Goal: Navigation & Orientation: Find specific page/section

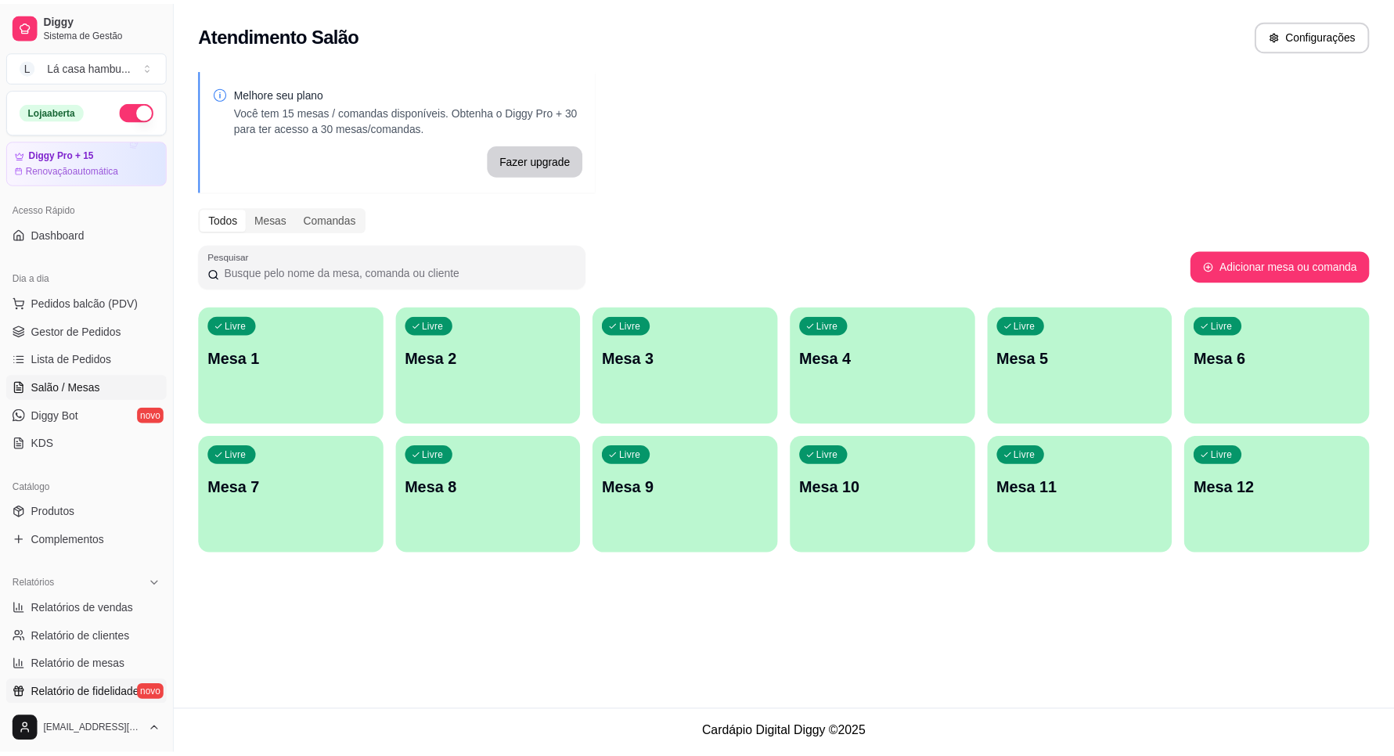
scroll to position [98, 0]
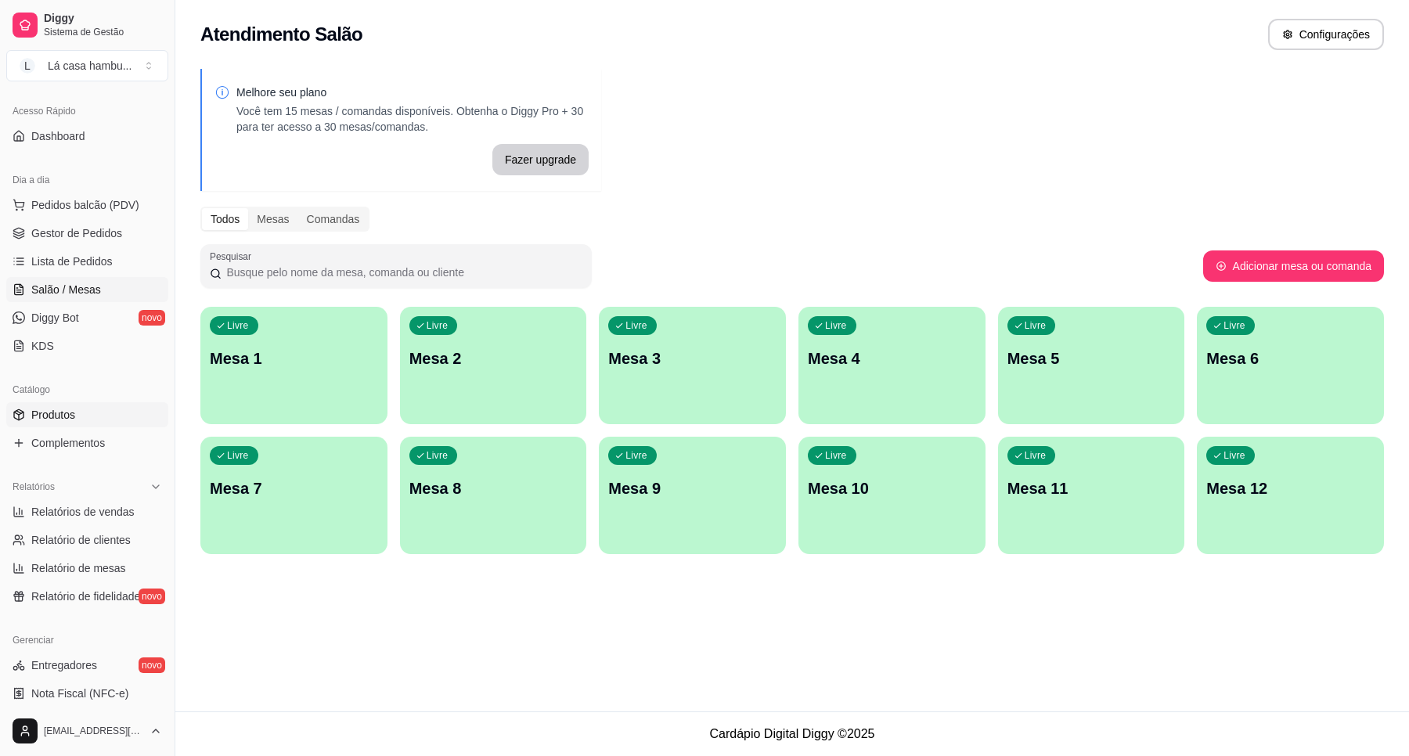
click at [67, 413] on span "Produtos" at bounding box center [53, 415] width 44 height 16
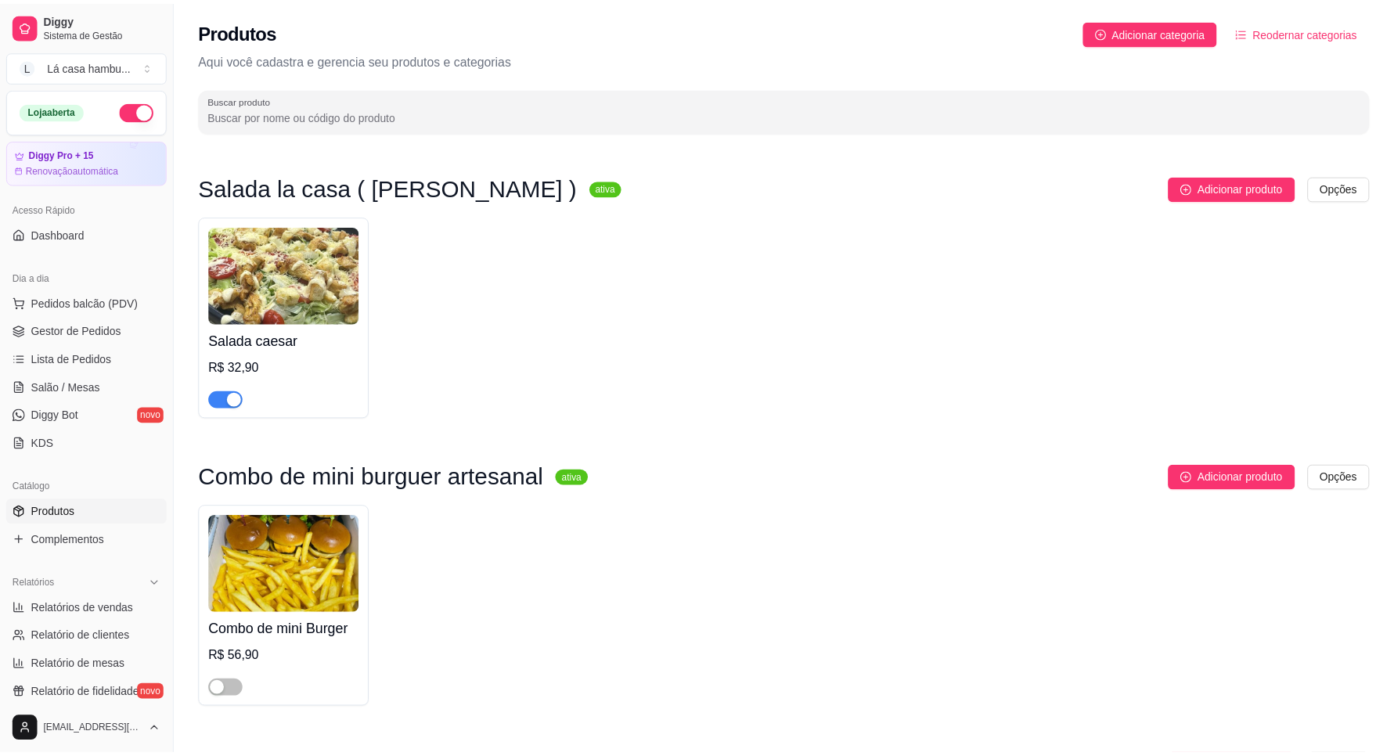
scroll to position [2837, 0]
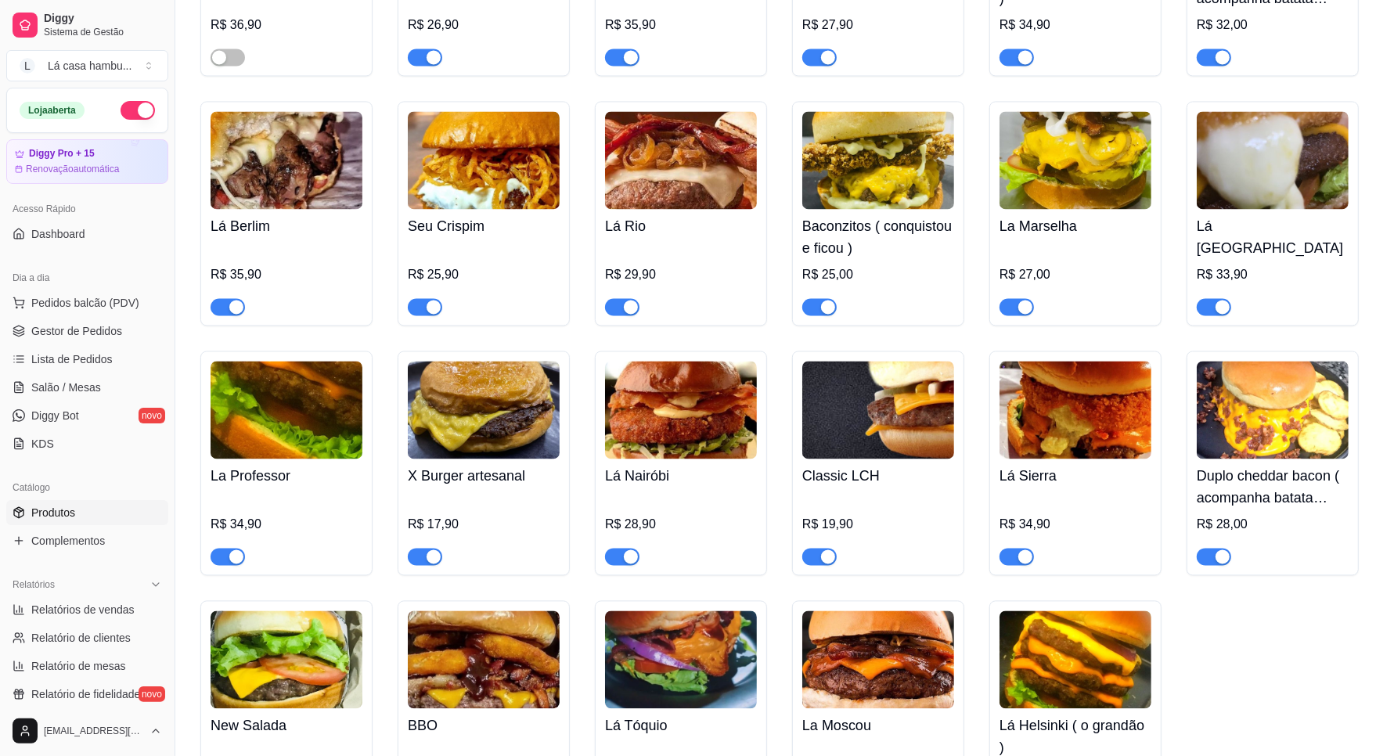
click at [22, 1] on div "Diggy Sistema de Gestão L Lá casa hambu ..." at bounding box center [87, 44] width 175 height 88
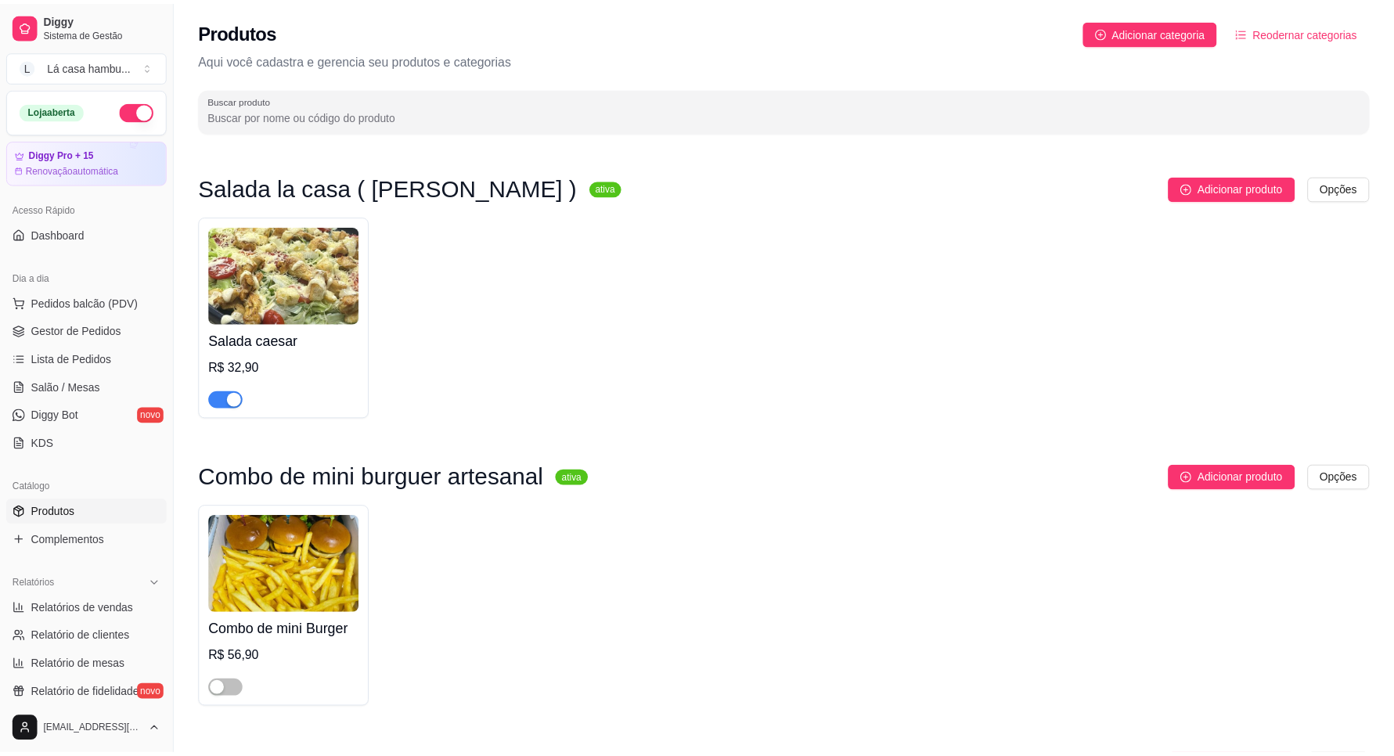
scroll to position [2348, 0]
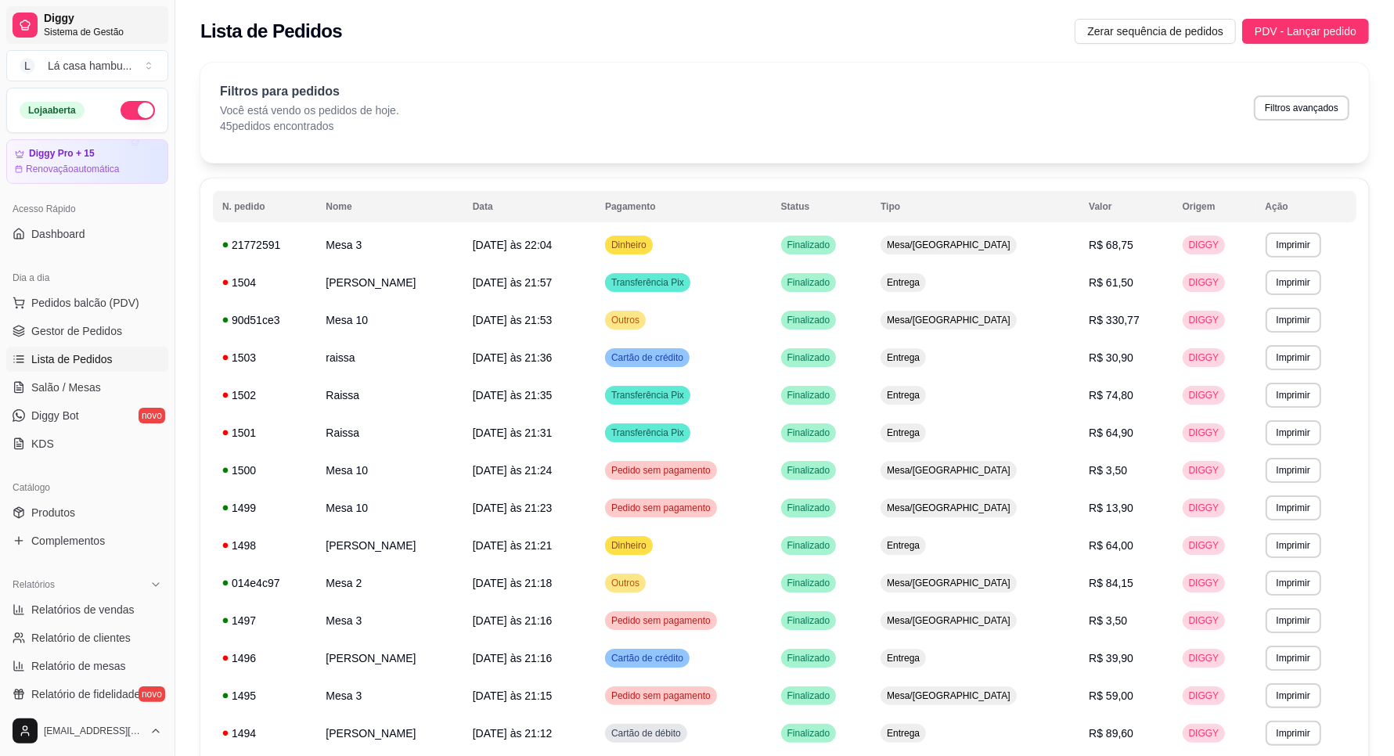
click at [13, 9] on link "Diggy Sistema de Gestão" at bounding box center [87, 25] width 162 height 38
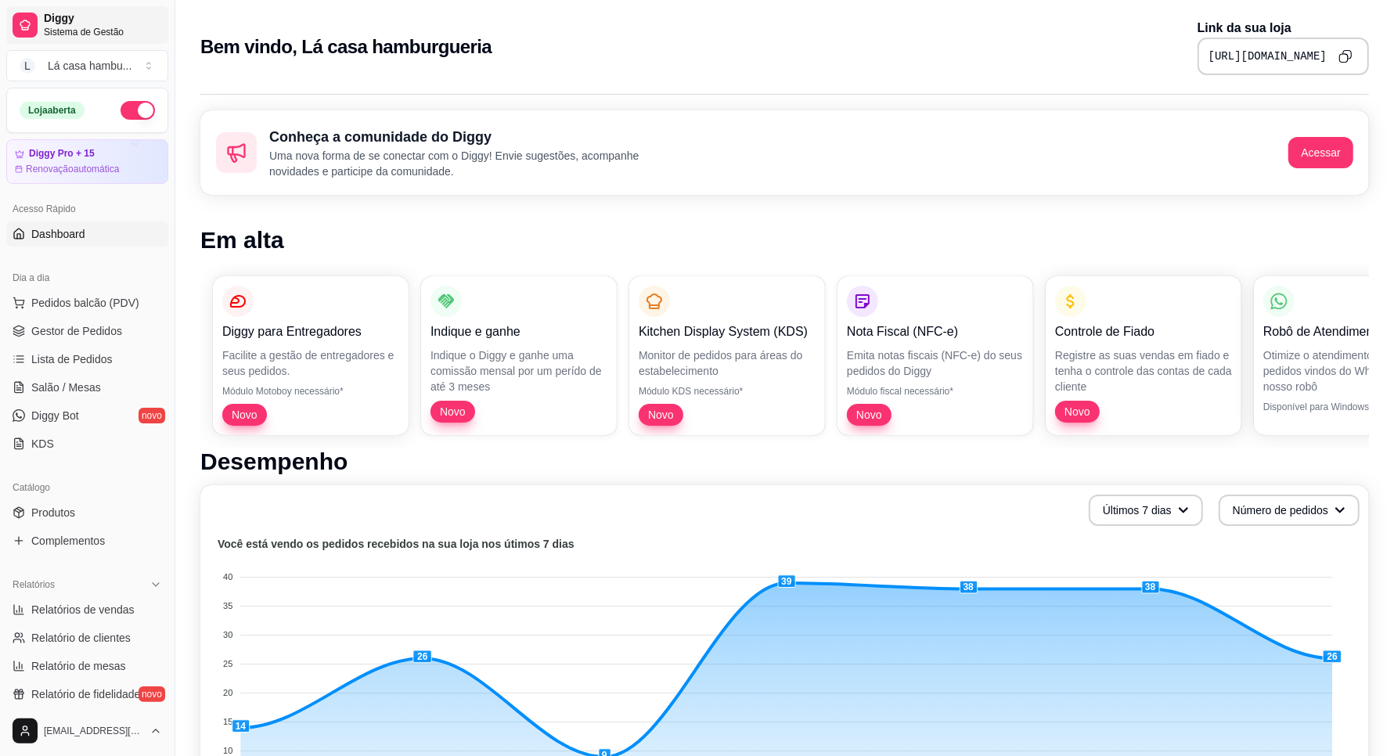
click at [13, 10] on link "Diggy Sistema de Gestão" at bounding box center [87, 25] width 162 height 38
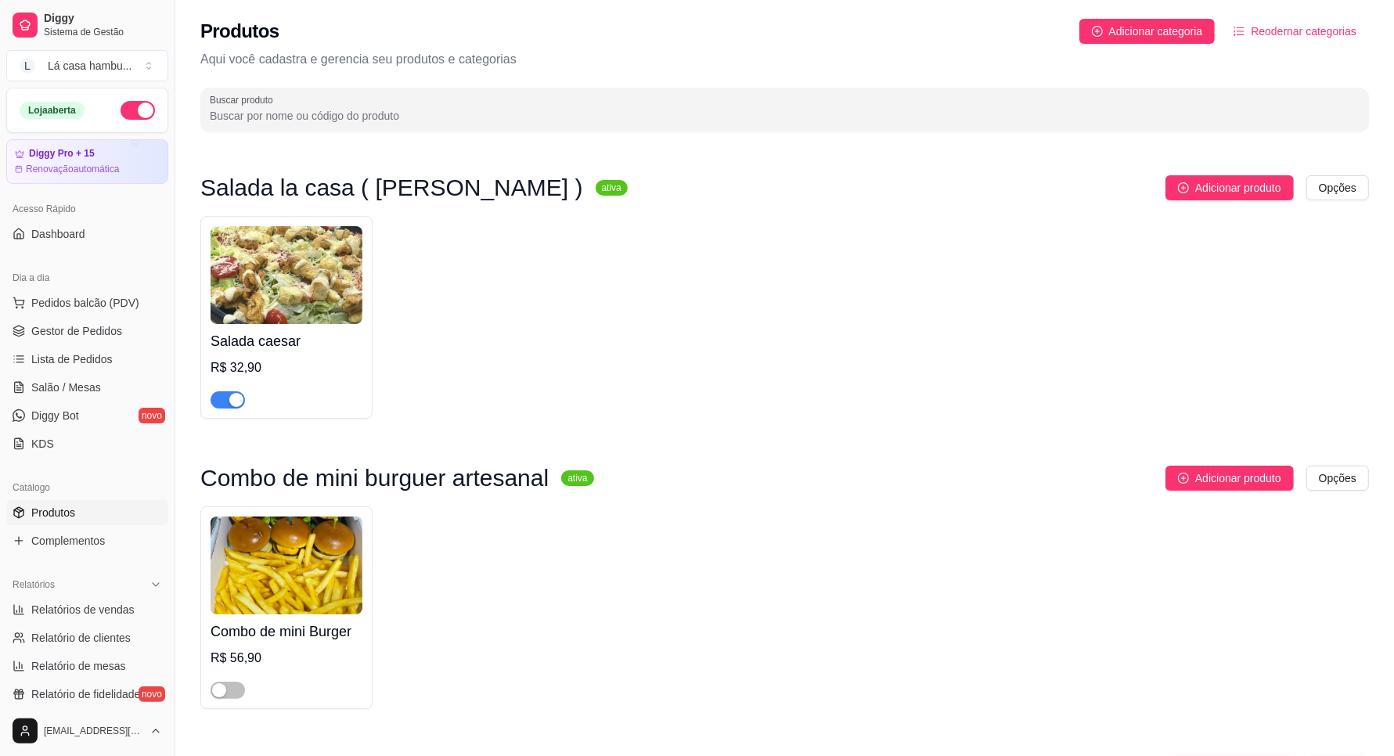
scroll to position [5087, 0]
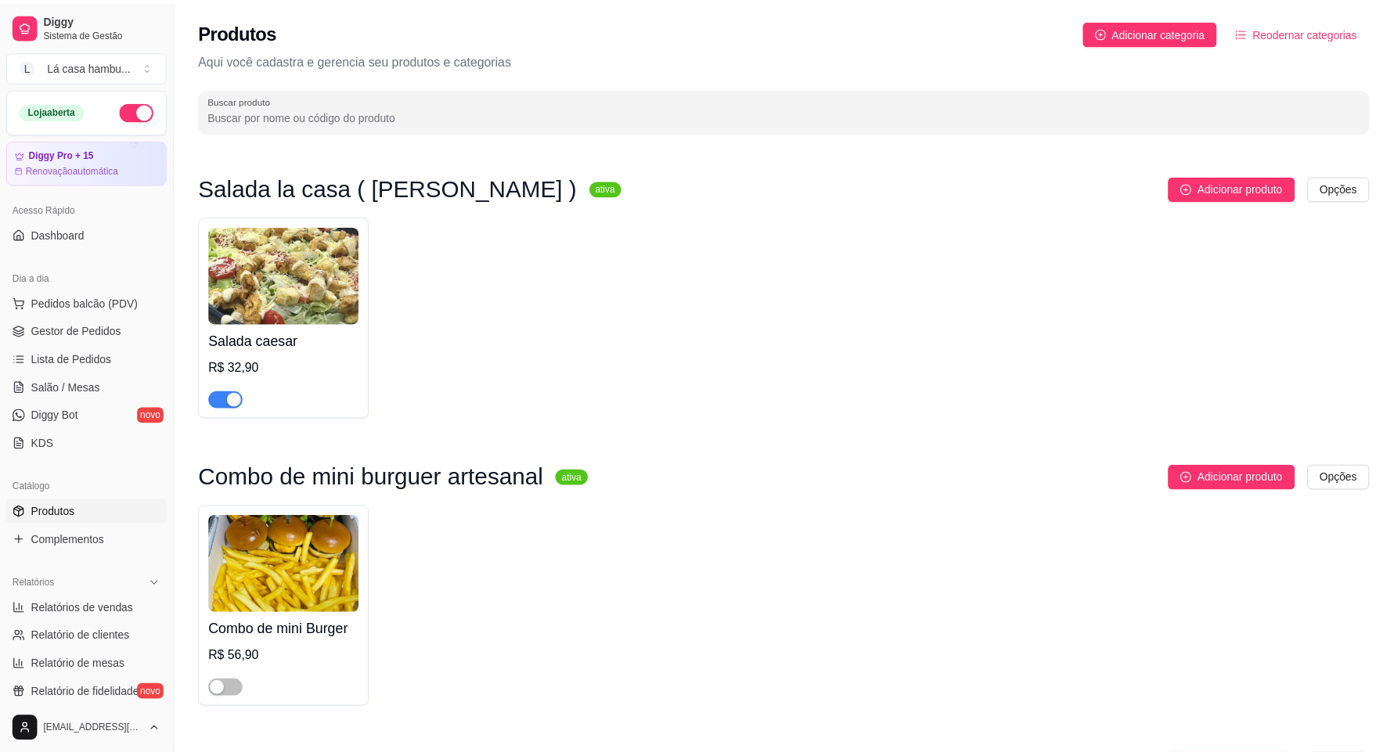
scroll to position [2641, 0]
